Goal: Navigation & Orientation: Find specific page/section

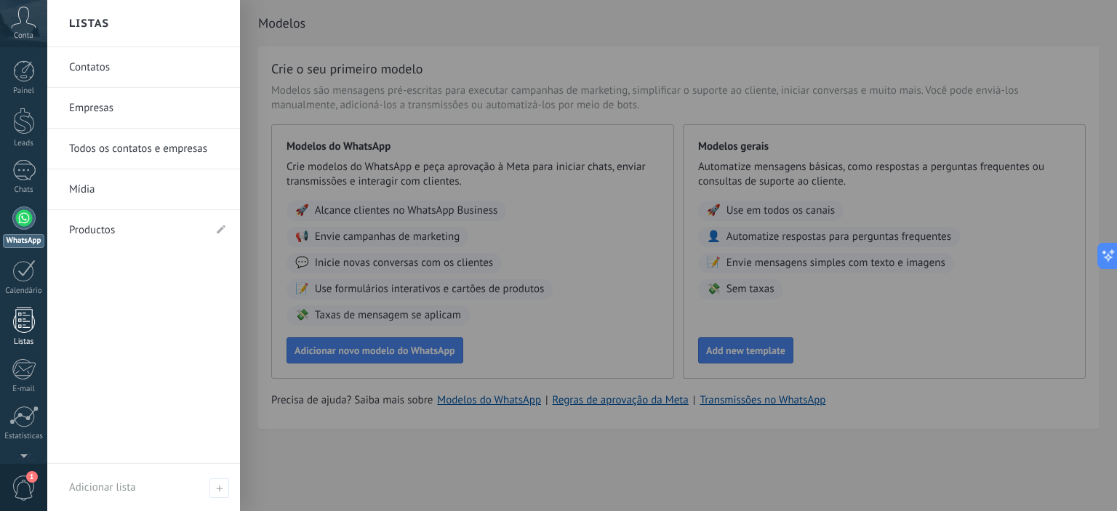
click at [26, 324] on div at bounding box center [24, 320] width 22 height 25
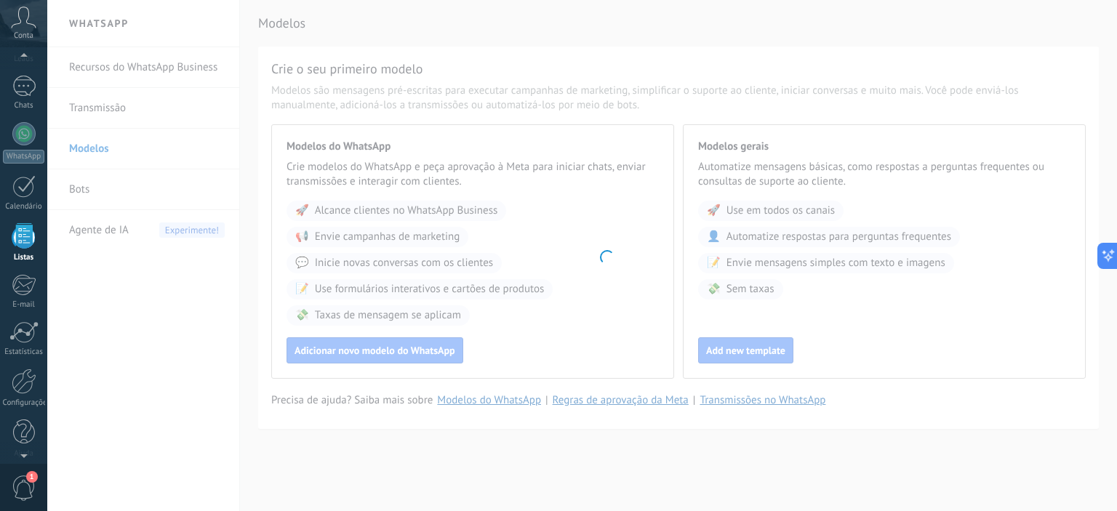
scroll to position [89, 0]
click at [90, 62] on body ".abccls-1,.abccls-2{fill-rule:evenodd}.abccls-2{fill:#fff} .abfcls-1{fill:none}…" at bounding box center [558, 255] width 1117 height 511
click at [20, 79] on div at bounding box center [23, 81] width 23 height 21
